Goal: Task Accomplishment & Management: Manage account settings

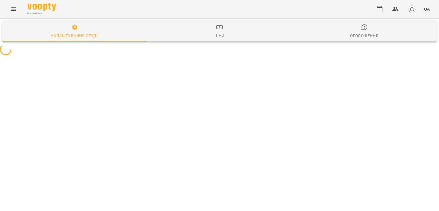
select select "**"
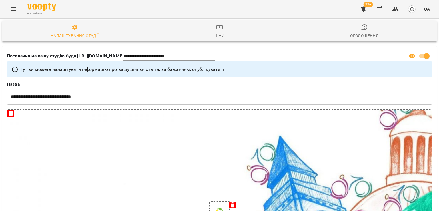
click at [366, 9] on icon "button" at bounding box center [364, 9] width 6 height 5
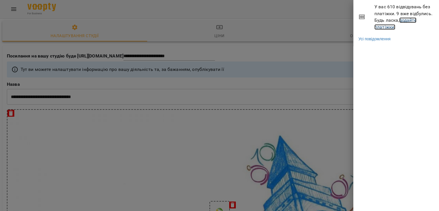
click at [391, 28] on link "додайте платіжки!" at bounding box center [396, 23] width 42 height 12
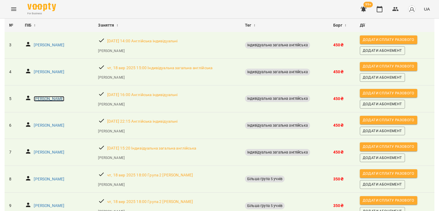
scroll to position [14, 0]
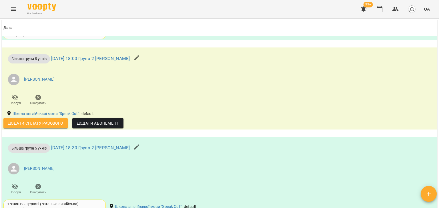
scroll to position [601, 0]
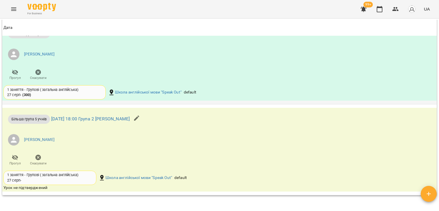
click at [44, 76] on span "Скасувати" at bounding box center [38, 78] width 17 height 5
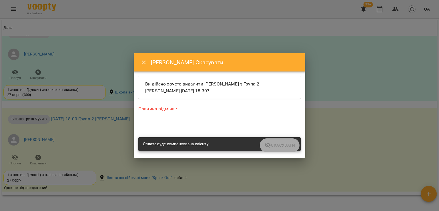
click at [153, 122] on textarea at bounding box center [219, 123] width 162 height 5
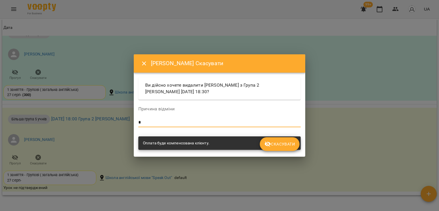
type textarea "*"
click at [273, 142] on span "Скасувати" at bounding box center [280, 144] width 31 height 7
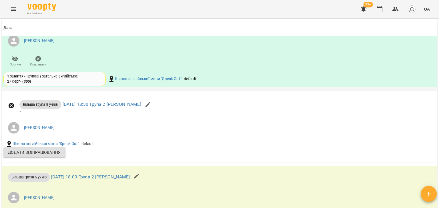
scroll to position [639, 0]
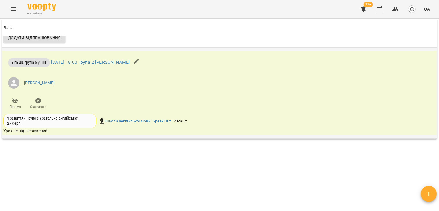
click at [43, 101] on span "Скасувати" at bounding box center [38, 103] width 16 height 11
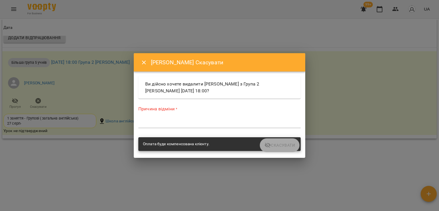
click at [158, 126] on div "*" at bounding box center [219, 123] width 162 height 9
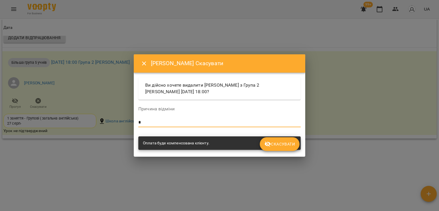
type textarea "*"
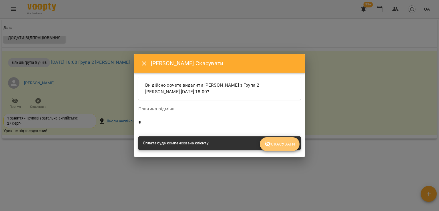
click at [286, 144] on span "Скасувати" at bounding box center [280, 144] width 31 height 7
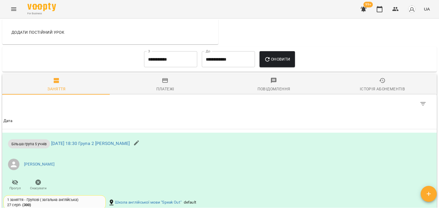
scroll to position [272, 0]
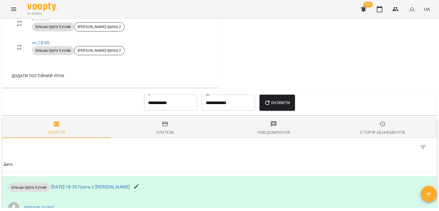
click at [168, 102] on input "**********" at bounding box center [170, 103] width 53 height 16
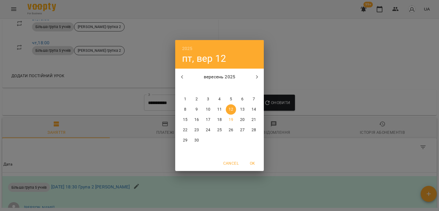
click at [186, 99] on p "1" at bounding box center [185, 99] width 2 height 6
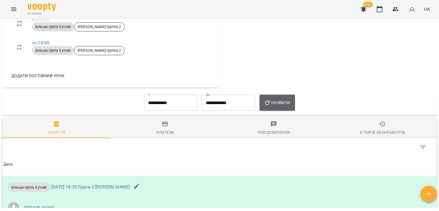
click at [274, 103] on span "Оновити" at bounding box center [277, 102] width 26 height 7
click at [177, 104] on input "**********" at bounding box center [170, 103] width 53 height 16
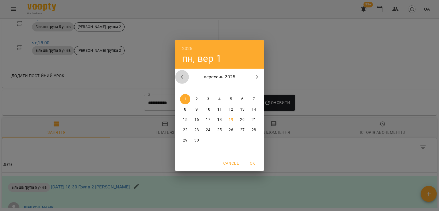
click at [178, 76] on button "button" at bounding box center [182, 77] width 14 height 14
click at [199, 140] on span "26" at bounding box center [197, 141] width 10 height 6
type input "**********"
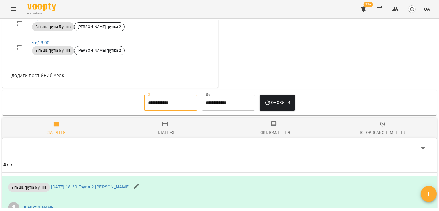
click at [277, 104] on span "Оновити" at bounding box center [277, 102] width 26 height 7
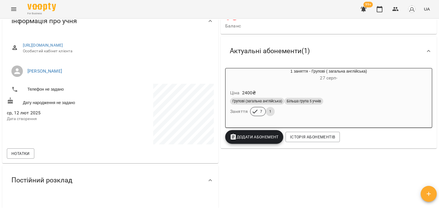
scroll to position [15, 0]
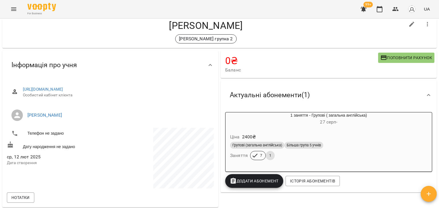
click at [349, 135] on div "Ціна 2400 ₴" at bounding box center [329, 137] width 200 height 10
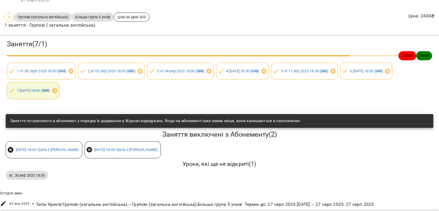
scroll to position [42, 0]
click at [88, 146] on icon at bounding box center [89, 149] width 7 height 7
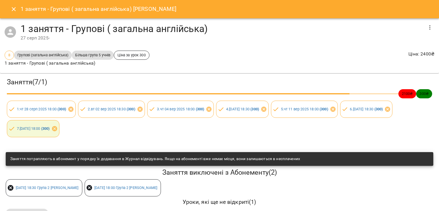
scroll to position [0, 0]
click at [10, 13] on button "Close" at bounding box center [14, 9] width 14 height 14
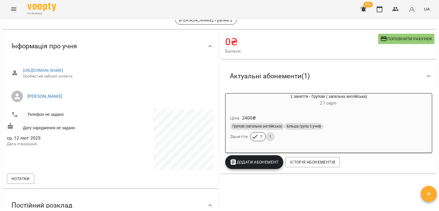
scroll to position [43, 0]
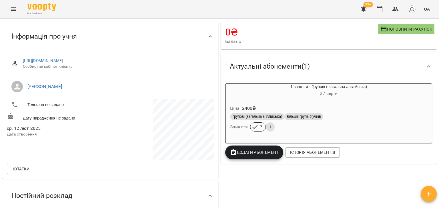
click at [301, 103] on div "Ціна 2400 ₴" at bounding box center [329, 108] width 200 height 10
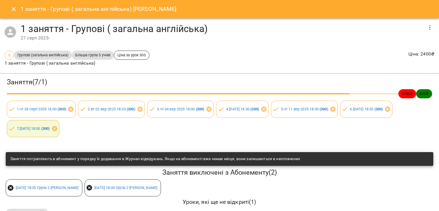
click at [428, 30] on icon "button" at bounding box center [430, 27] width 7 height 7
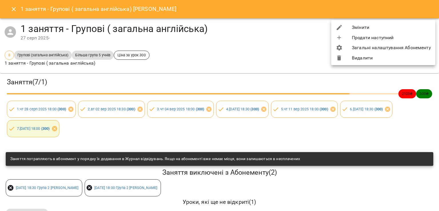
click at [384, 59] on li "Видалити" at bounding box center [383, 58] width 104 height 10
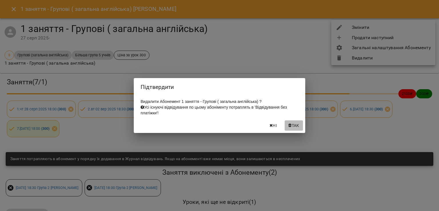
click at [293, 124] on span "Так" at bounding box center [295, 125] width 7 height 7
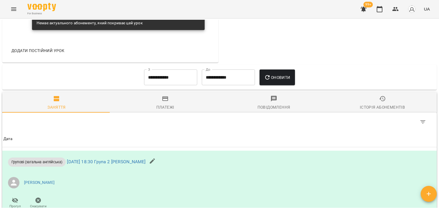
click at [169, 110] on button "Платежі" at bounding box center [165, 102] width 109 height 21
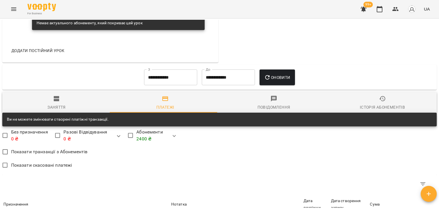
scroll to position [444, 0]
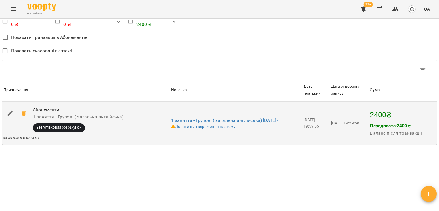
click at [24, 115] on icon at bounding box center [24, 112] width 4 height 5
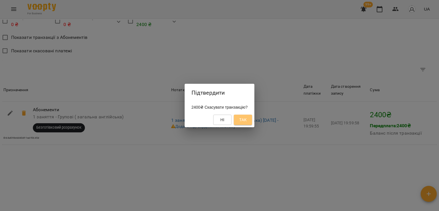
click at [247, 119] on span "Так" at bounding box center [242, 119] width 7 height 7
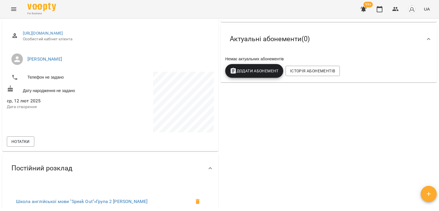
scroll to position [45, 0]
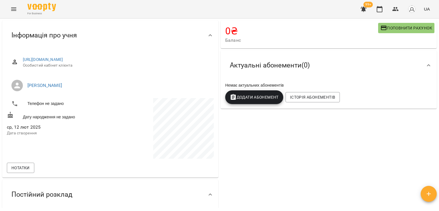
click at [265, 99] on span "Додати Абонемент" at bounding box center [254, 97] width 49 height 7
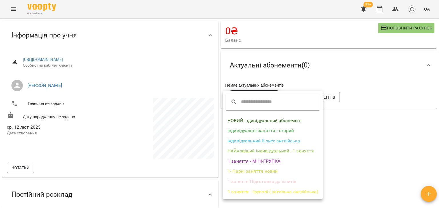
click at [264, 195] on li "1 заняття - Групові ( загальна англійська)" at bounding box center [273, 192] width 100 height 10
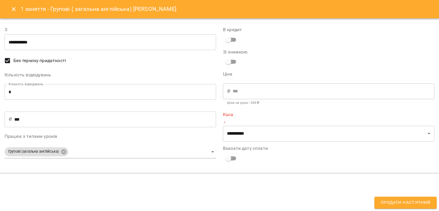
type input "**********"
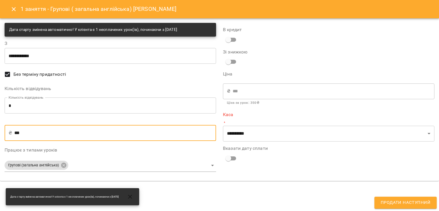
click at [25, 134] on input "***" at bounding box center [115, 133] width 202 height 16
type input "*"
type input "**"
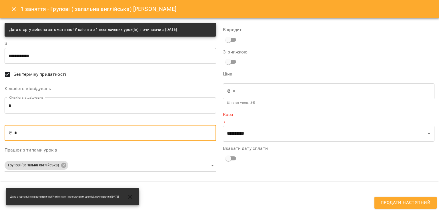
type input "**"
type input "***"
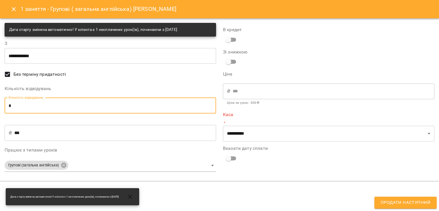
click at [30, 106] on input "*" at bounding box center [111, 106] width 212 height 16
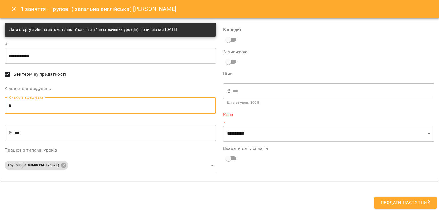
type input "*"
type input "****"
type input "*"
click at [95, 169] on body "**********" at bounding box center [219, 115] width 439 height 230
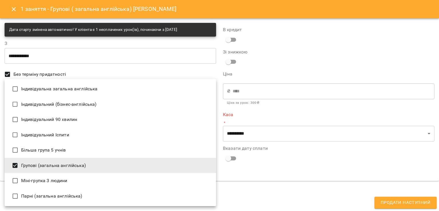
click at [64, 149] on li "Більша група 5 учнів" at bounding box center [111, 149] width 212 height 15
type input "**********"
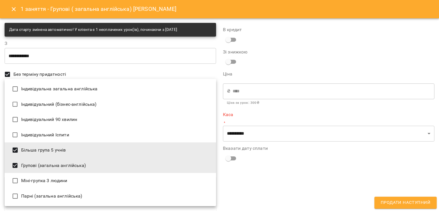
click at [277, 195] on div at bounding box center [219, 105] width 439 height 211
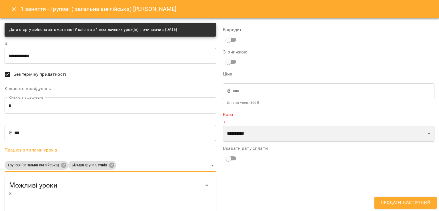
click at [270, 138] on select "**********" at bounding box center [329, 134] width 212 height 16
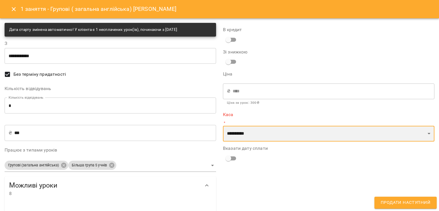
select select "****"
click at [223, 126] on select "**********" at bounding box center [329, 134] width 212 height 16
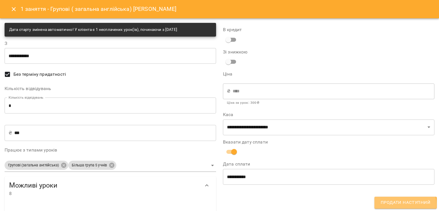
click at [392, 205] on span "Продати наступний" at bounding box center [406, 202] width 50 height 7
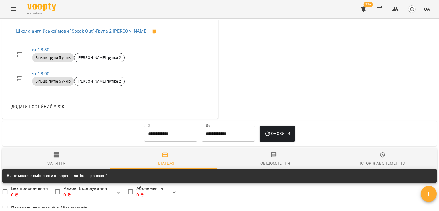
scroll to position [271, 0]
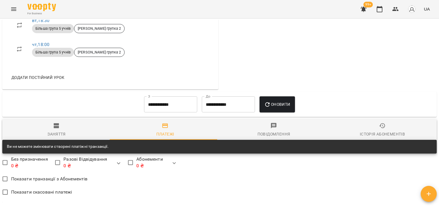
click at [56, 140] on button "Заняття" at bounding box center [56, 129] width 109 height 21
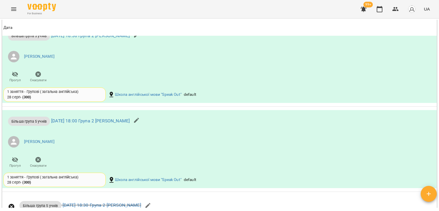
scroll to position [972, 0]
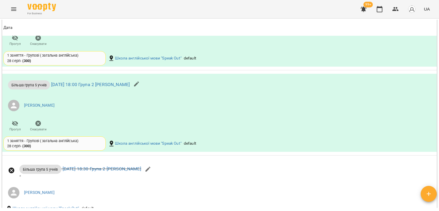
drag, startPoint x: 438, startPoint y: 160, endPoint x: 438, endPoint y: 156, distance: 4.9
click at [438, 156] on div "Мої клієнти / Галина Крупа Галина Крупа Діана групка 2 0 ₴ Баланс Поповнити рах…" at bounding box center [219, 124] width 439 height 211
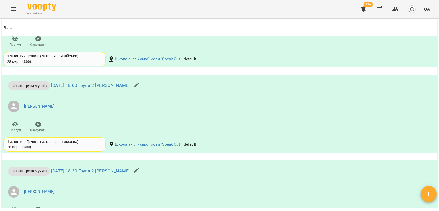
scroll to position [0, 0]
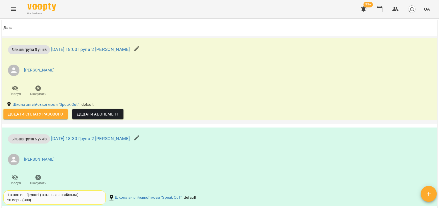
scroll to position [572, 0]
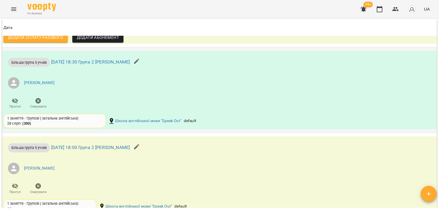
click at [42, 104] on span "Скасувати" at bounding box center [38, 106] width 17 height 5
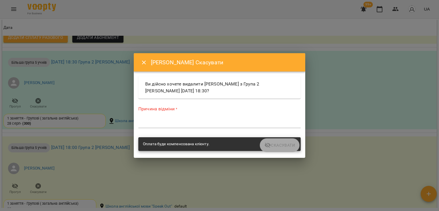
click at [175, 124] on textarea at bounding box center [219, 123] width 162 height 5
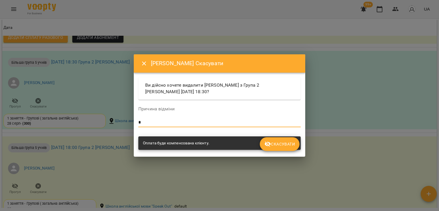
type textarea "*"
click at [288, 152] on div "Скасувати" at bounding box center [219, 152] width 165 height 2
click at [292, 148] on button "Скасувати" at bounding box center [280, 144] width 40 height 14
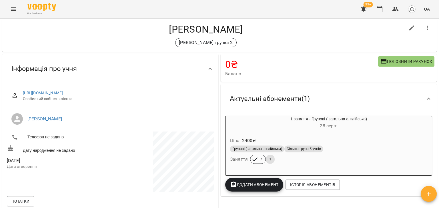
scroll to position [0, 0]
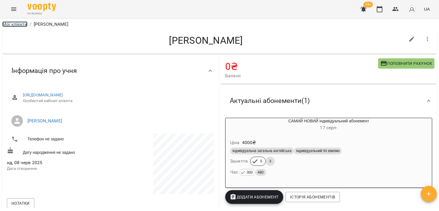
click at [23, 24] on link "Мої клієнти" at bounding box center [14, 23] width 25 height 5
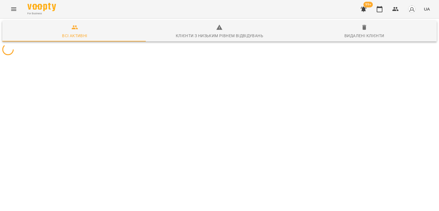
click at [363, 8] on icon "button" at bounding box center [364, 9] width 6 height 5
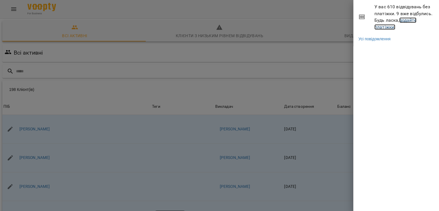
click at [405, 21] on link "додайте платіжки!" at bounding box center [396, 23] width 42 height 12
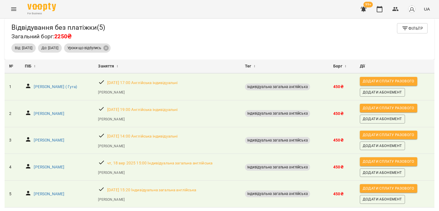
scroll to position [22, 0]
click at [22, 14] on div "For Business 99+ UA" at bounding box center [219, 9] width 439 height 18
click at [18, 11] on button "Menu" at bounding box center [14, 9] width 14 height 14
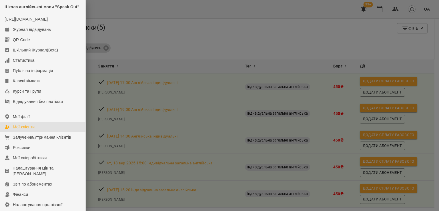
click at [31, 130] on div "Мої клієнти" at bounding box center [24, 127] width 22 height 6
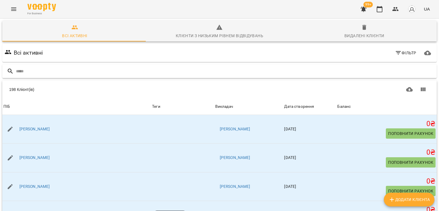
click at [61, 73] on input "text" at bounding box center [225, 71] width 419 height 9
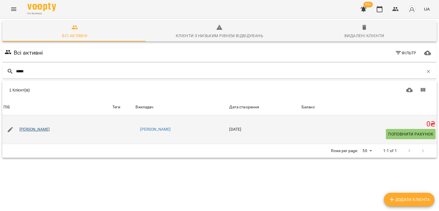
type input "*****"
click at [43, 130] on link "Ірина Гасиджак" at bounding box center [34, 130] width 31 height 6
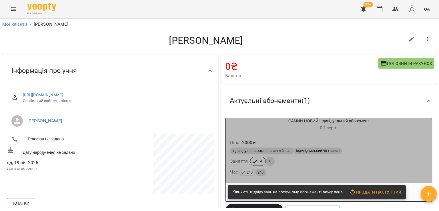
click at [336, 168] on div "Час 240 240" at bounding box center [329, 172] width 200 height 10
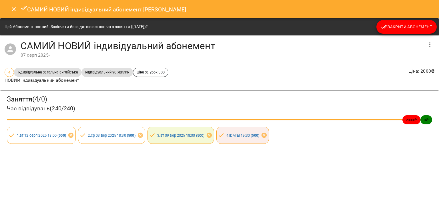
click at [401, 20] on div "Цей Абонемент повний. Закінчити його датою останнього заняття (17 вер 2025)? За…" at bounding box center [219, 26] width 439 height 17
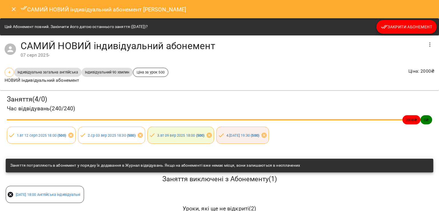
click at [400, 29] on span "Закрити Абонемент" at bounding box center [406, 26] width 51 height 7
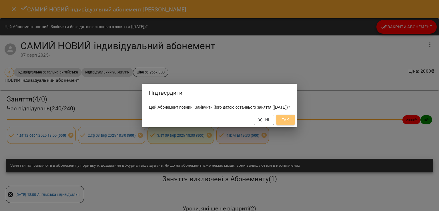
click at [290, 123] on span "Так" at bounding box center [285, 119] width 9 height 7
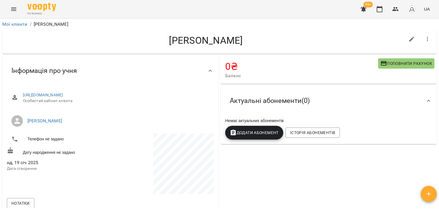
click at [265, 141] on div "Додати Абонемент" at bounding box center [254, 133] width 60 height 16
click at [265, 140] on button "Додати Абонемент" at bounding box center [254, 133] width 58 height 14
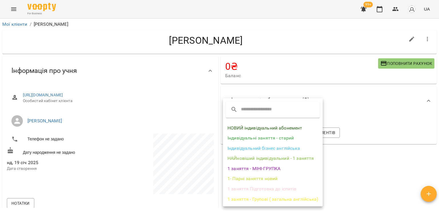
click at [265, 131] on li "НОВИЙ індивідуальний абонемент" at bounding box center [273, 128] width 100 height 10
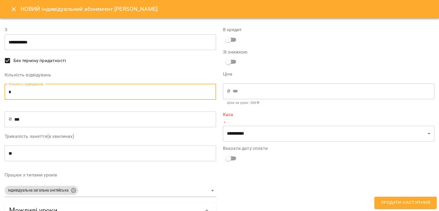
click at [141, 89] on input "*" at bounding box center [111, 92] width 212 height 16
type input "*"
type input "****"
type input "*"
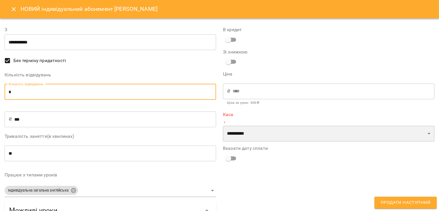
click at [256, 137] on select "**********" at bounding box center [329, 134] width 212 height 16
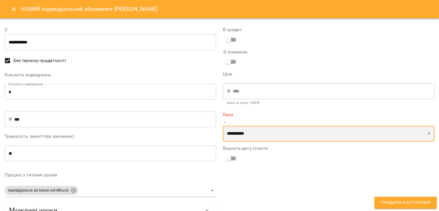
select select "****"
click at [223, 126] on select "**********" at bounding box center [329, 134] width 212 height 16
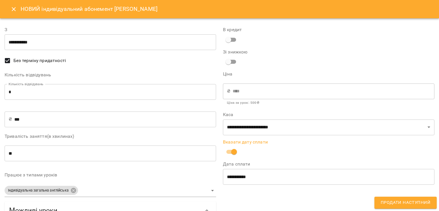
click at [411, 206] on span "Продати наступний" at bounding box center [406, 202] width 50 height 7
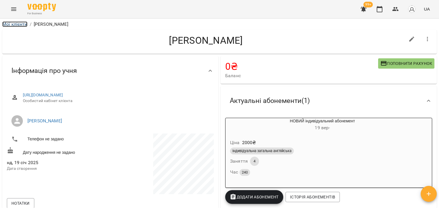
click at [24, 23] on link "Мої клієнти" at bounding box center [14, 23] width 25 height 5
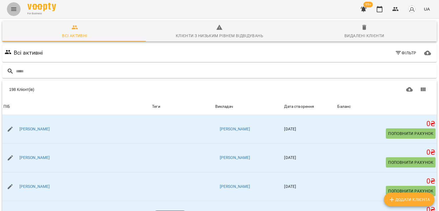
click at [12, 10] on icon "Menu" at bounding box center [13, 9] width 7 height 7
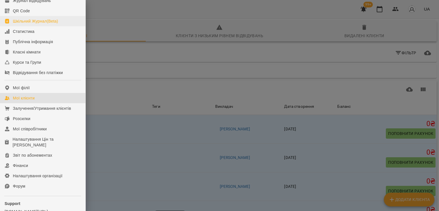
scroll to position [78, 0]
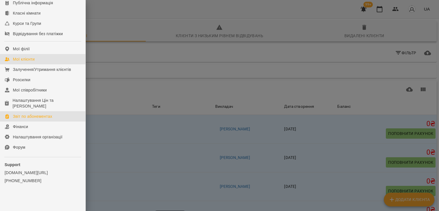
click at [32, 120] on link "Звіт по абонементах" at bounding box center [43, 116] width 86 height 10
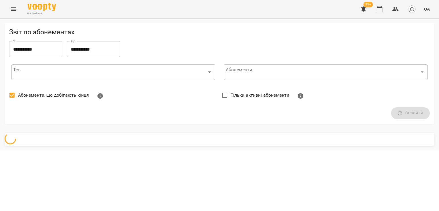
click at [35, 98] on span "Абонементи, що добігають кінця" at bounding box center [53, 95] width 71 height 7
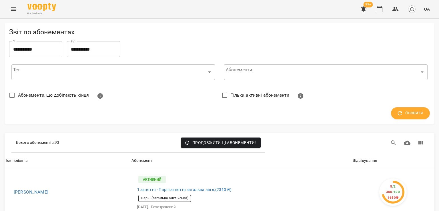
click at [257, 96] on span "Тільки активні абонементи" at bounding box center [260, 95] width 59 height 7
click at [258, 96] on span "Тільки активні абонементи" at bounding box center [260, 95] width 59 height 7
click at [410, 112] on span "Оновити" at bounding box center [410, 113] width 25 height 7
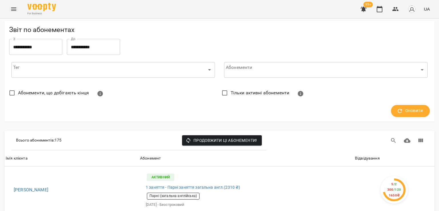
scroll to position [57, 0]
click at [365, 155] on div "Відвідування" at bounding box center [367, 158] width 25 height 7
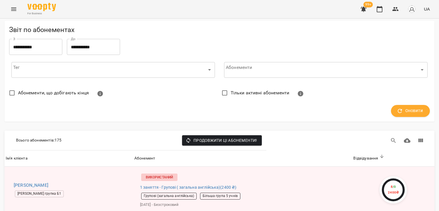
scroll to position [601, 0]
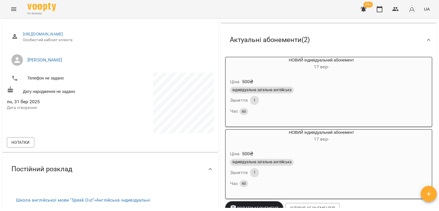
scroll to position [57, 0]
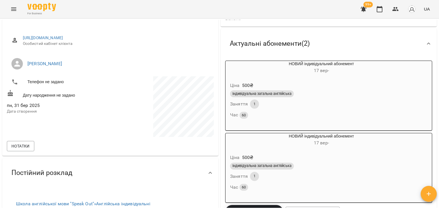
click at [300, 147] on h6 "[DATE] -" at bounding box center [322, 143] width 192 height 8
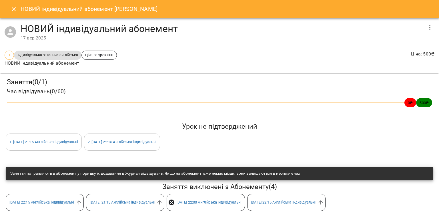
click at [430, 26] on button "button" at bounding box center [430, 28] width 14 height 14
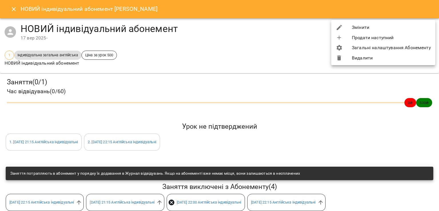
click at [387, 27] on li "Змінити" at bounding box center [383, 27] width 104 height 10
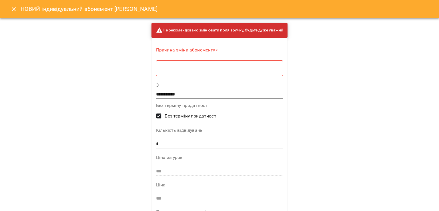
click at [258, 63] on div "* ​" at bounding box center [219, 68] width 127 height 16
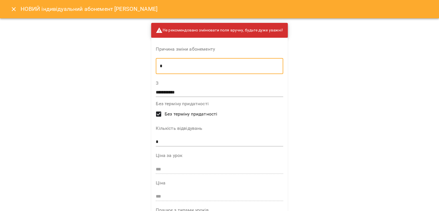
type textarea "*"
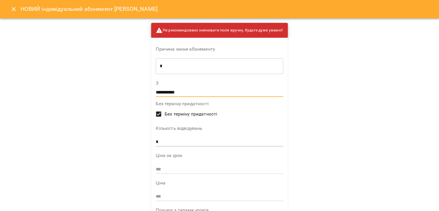
click at [235, 96] on input "**********" at bounding box center [219, 92] width 127 height 9
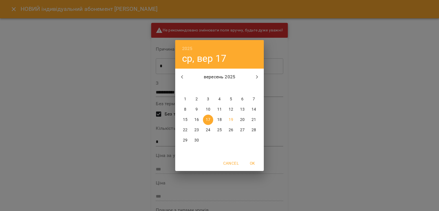
click at [226, 119] on span "19" at bounding box center [231, 120] width 10 height 6
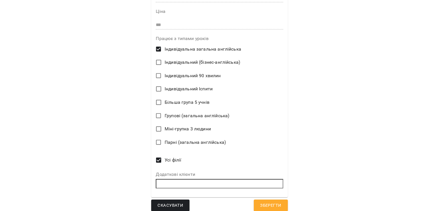
scroll to position [0, 0]
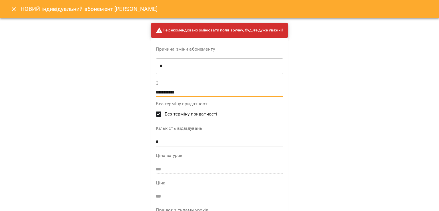
click at [220, 94] on input "**********" at bounding box center [219, 92] width 127 height 9
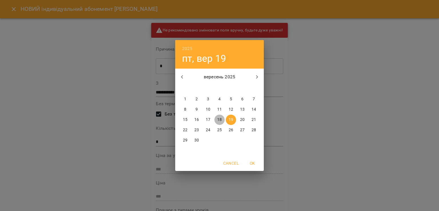
click at [219, 121] on p "18" at bounding box center [219, 120] width 5 height 6
type input "**********"
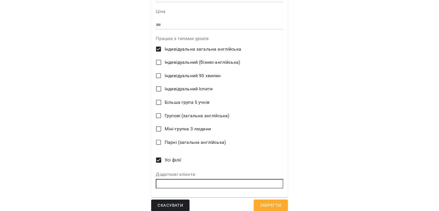
scroll to position [176, 0]
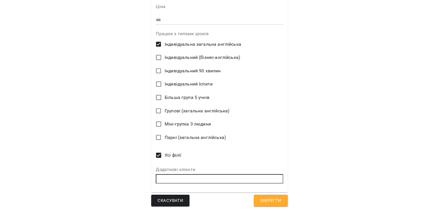
click at [269, 196] on button "Зберегти" at bounding box center [271, 201] width 34 height 12
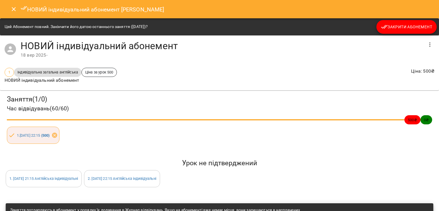
click at [415, 31] on button "Закрити Абонемент" at bounding box center [407, 27] width 60 height 14
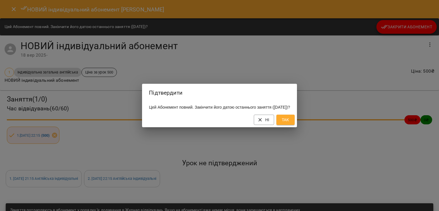
click at [295, 124] on button "Так" at bounding box center [286, 120] width 18 height 10
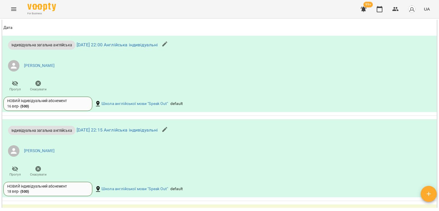
scroll to position [572, 0]
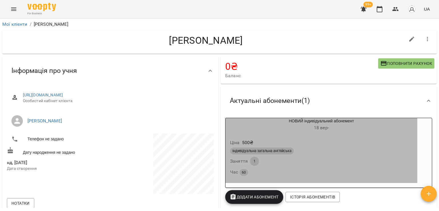
click at [301, 135] on div "Ціна 500 ₴ Індивідуальна загальна англійська Заняття 1 Час 60" at bounding box center [322, 158] width 192 height 49
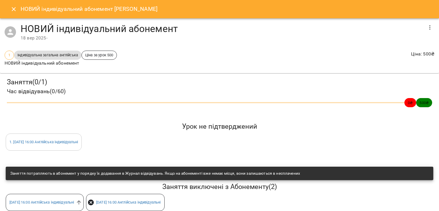
click at [427, 26] on icon "button" at bounding box center [430, 27] width 7 height 7
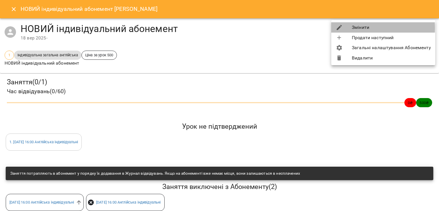
click at [352, 28] on li "Змінити" at bounding box center [383, 27] width 104 height 10
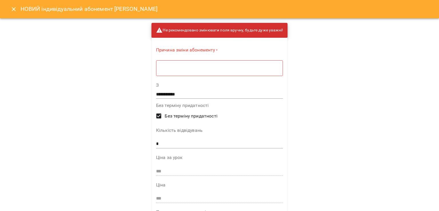
click at [257, 69] on textarea at bounding box center [219, 67] width 119 height 5
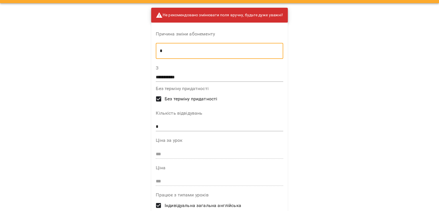
scroll to position [29, 0]
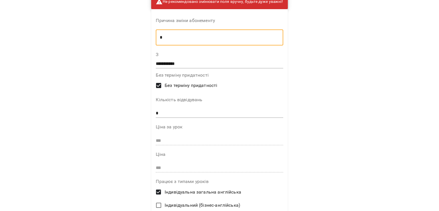
type textarea "*"
click at [201, 60] on input "**********" at bounding box center [219, 63] width 127 height 9
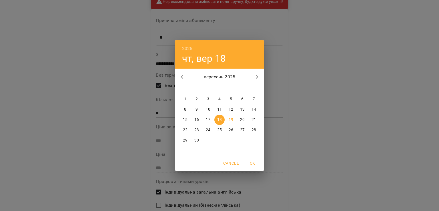
click at [219, 117] on p "18" at bounding box center [219, 120] width 5 height 6
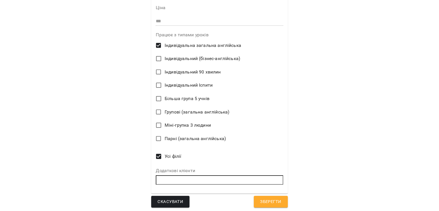
scroll to position [176, 0]
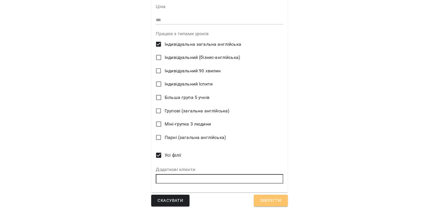
click at [260, 201] on span "Зберегти" at bounding box center [270, 200] width 21 height 7
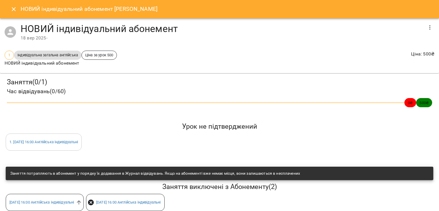
click at [14, 9] on icon "Close" at bounding box center [13, 9] width 7 height 7
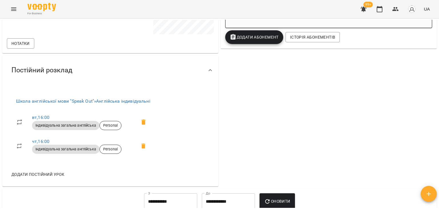
scroll to position [114, 0]
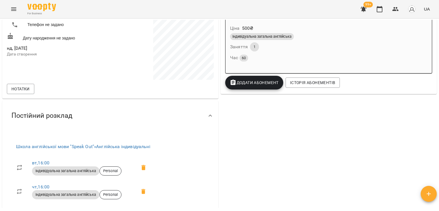
click at [313, 59] on div "Час 60" at bounding box center [321, 58] width 183 height 8
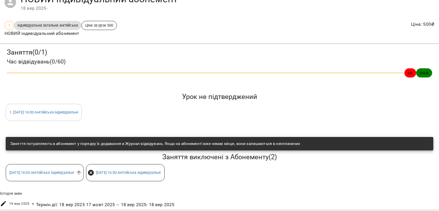
scroll to position [0, 0]
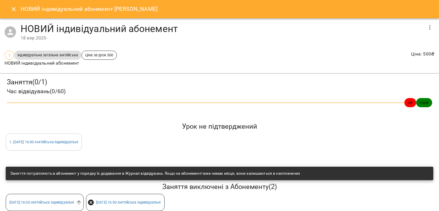
click at [17, 7] on icon "Close" at bounding box center [13, 9] width 7 height 7
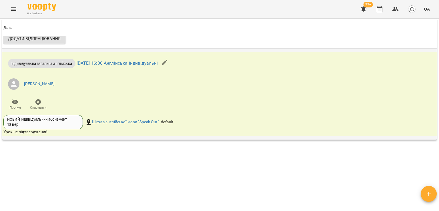
scroll to position [630, 0]
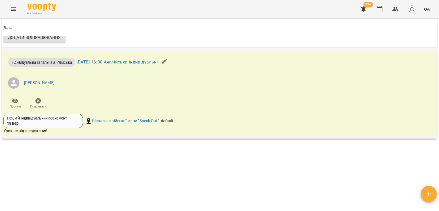
click at [41, 99] on span "Скасувати" at bounding box center [38, 103] width 16 height 11
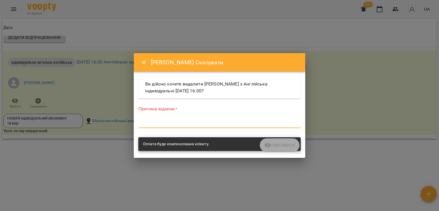
click at [178, 121] on textarea at bounding box center [219, 123] width 162 height 5
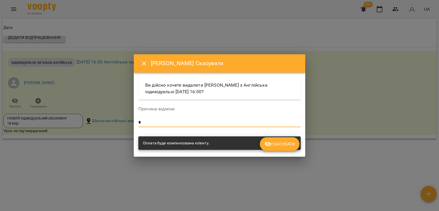
type textarea "*"
click at [285, 146] on span "Скасувати" at bounding box center [280, 144] width 31 height 7
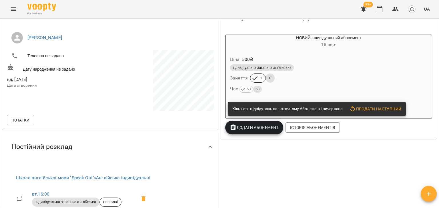
scroll to position [0, 0]
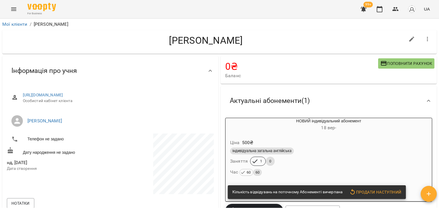
click at [304, 162] on div "Індивідуальна загальна англійська Заняття 1 0 Час 60 60" at bounding box center [329, 161] width 200 height 31
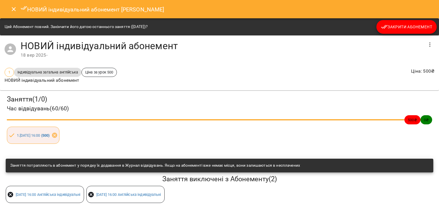
click at [398, 28] on span "Закрити Абонемент" at bounding box center [406, 26] width 51 height 7
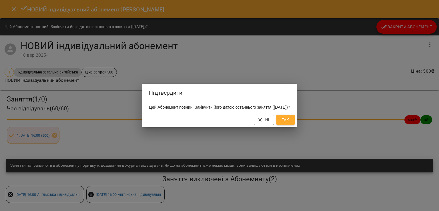
click at [289, 123] on span "Так" at bounding box center [285, 119] width 9 height 7
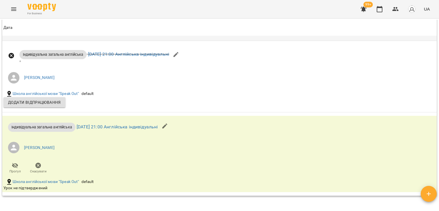
scroll to position [428, 0]
